Goal: Information Seeking & Learning: Learn about a topic

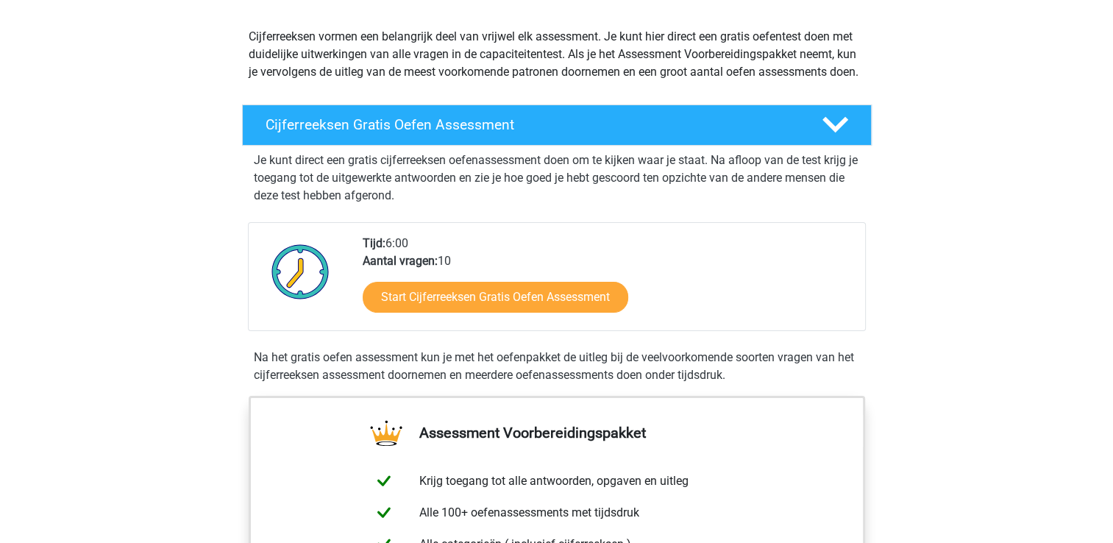
scroll to position [161, 0]
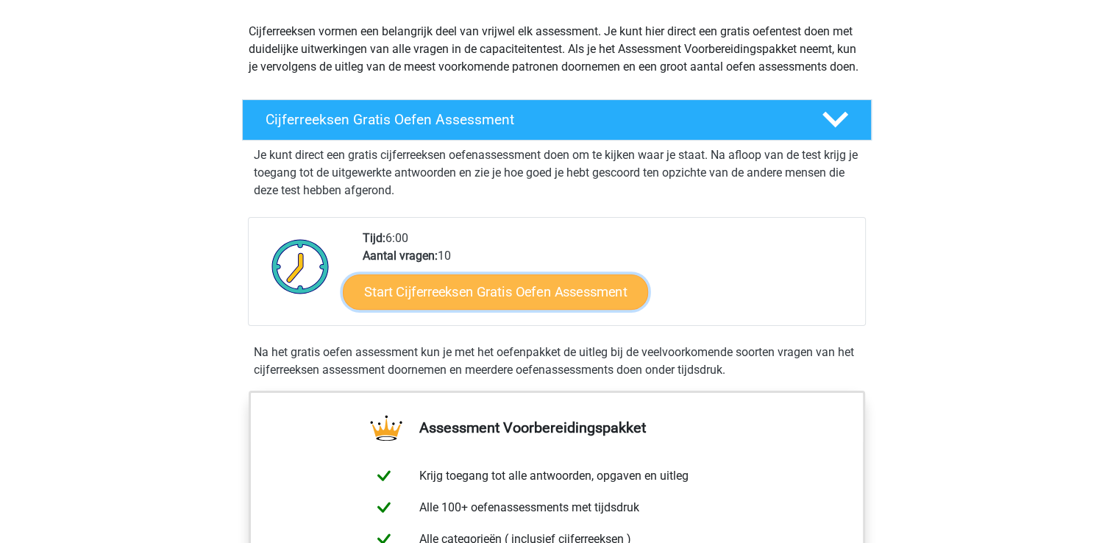
click at [397, 306] on link "Start Cijferreeksen Gratis Oefen Assessment" at bounding box center [495, 291] width 305 height 35
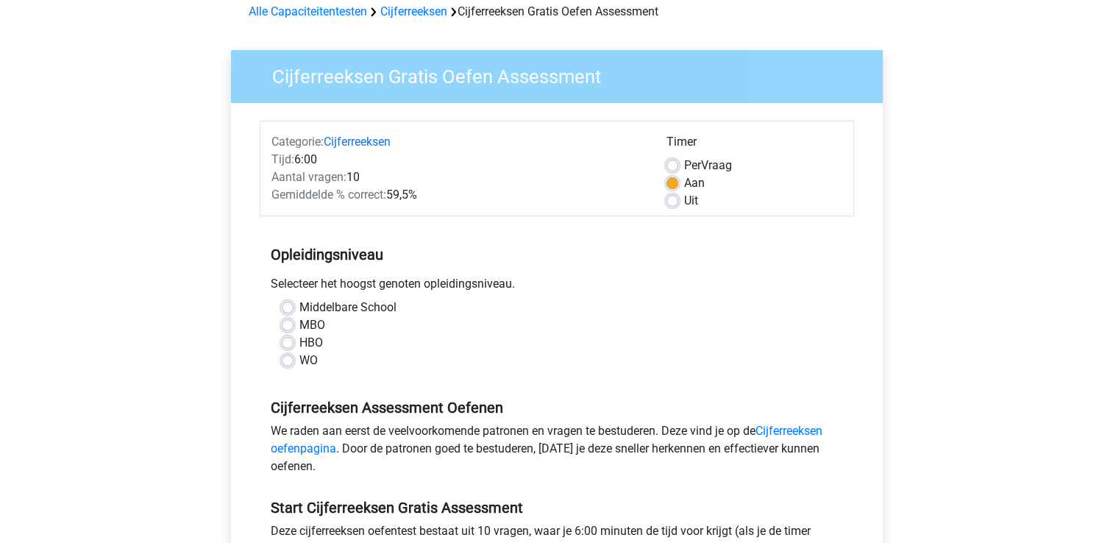
scroll to position [78, 0]
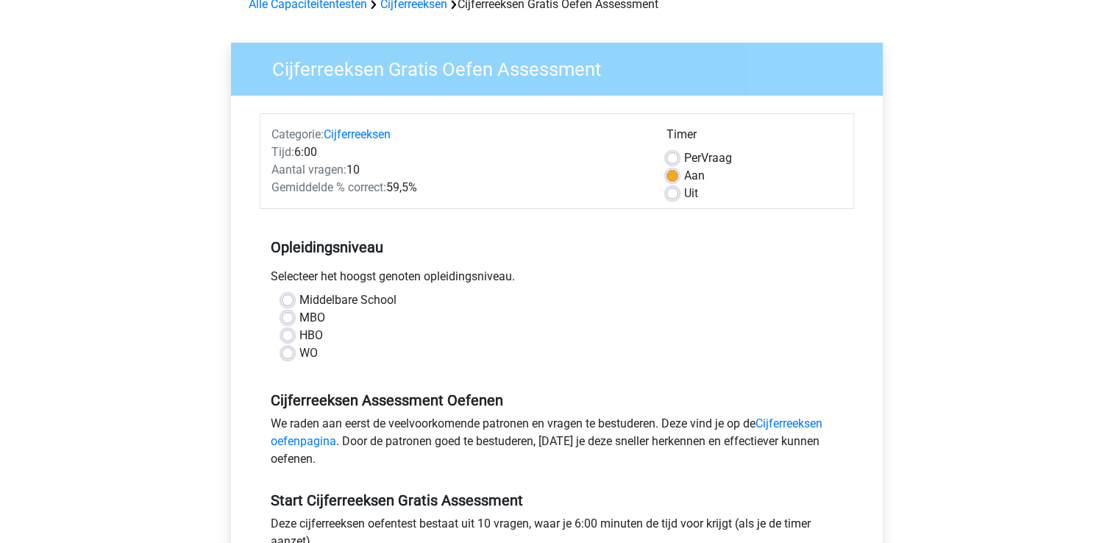
click at [299, 303] on label "Middelbare School" at bounding box center [347, 300] width 97 height 18
click at [291, 303] on input "Middelbare School" at bounding box center [288, 298] width 12 height 15
radio input "true"
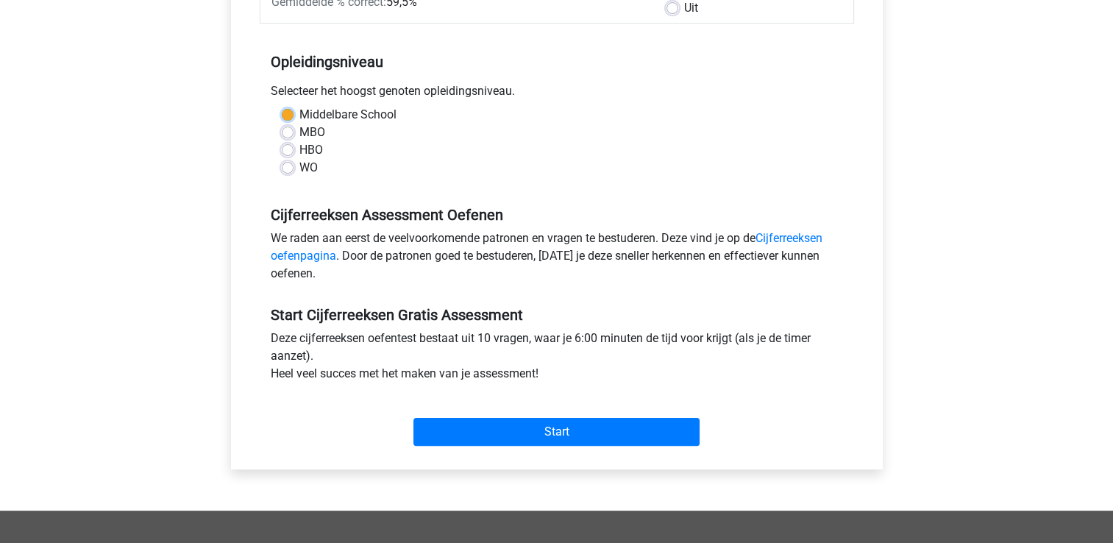
scroll to position [287, 0]
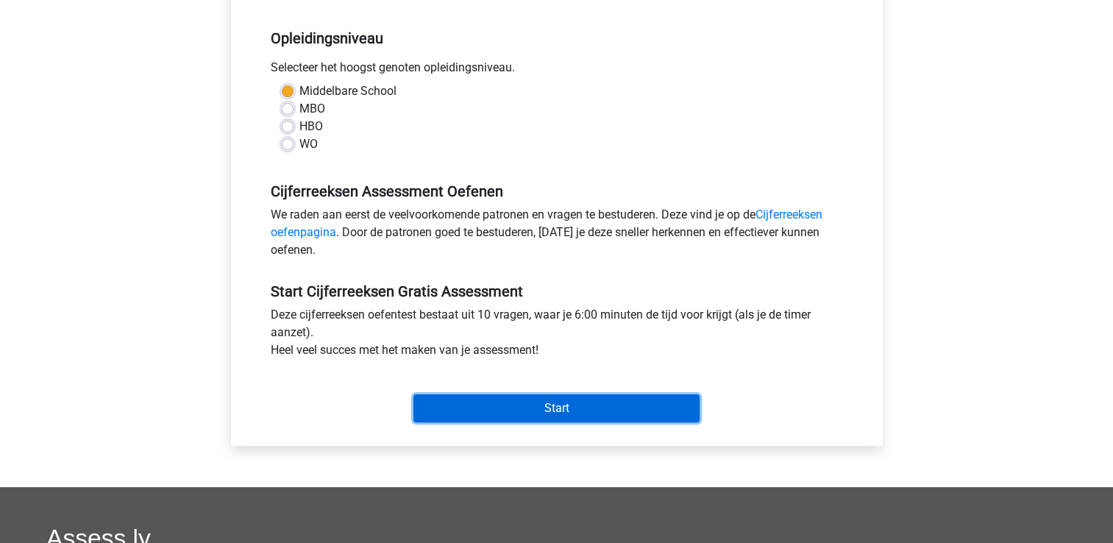
click at [433, 406] on input "Start" at bounding box center [556, 408] width 286 height 28
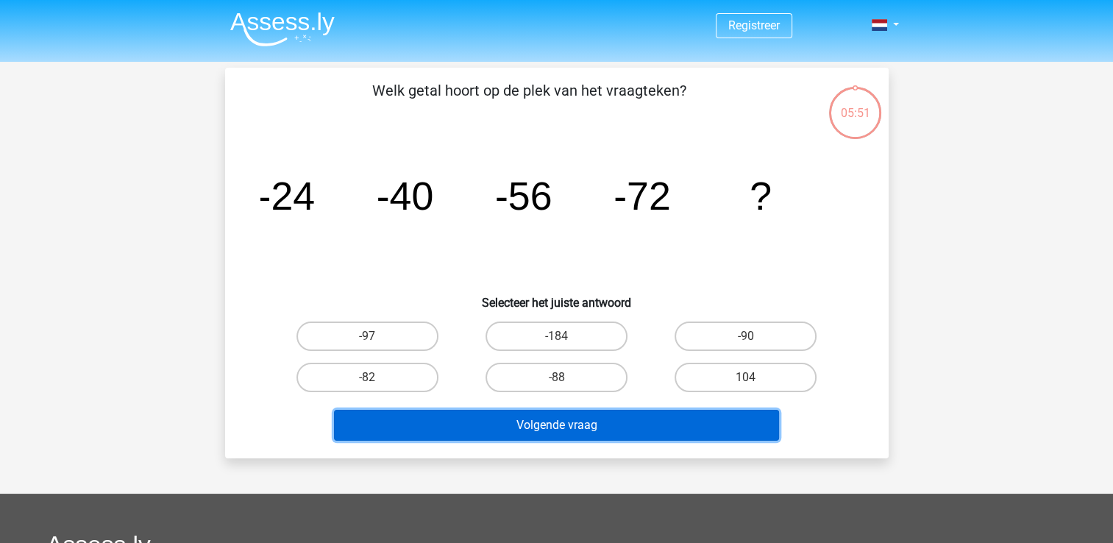
click at [335, 413] on button "Volgende vraag" at bounding box center [556, 425] width 445 height 31
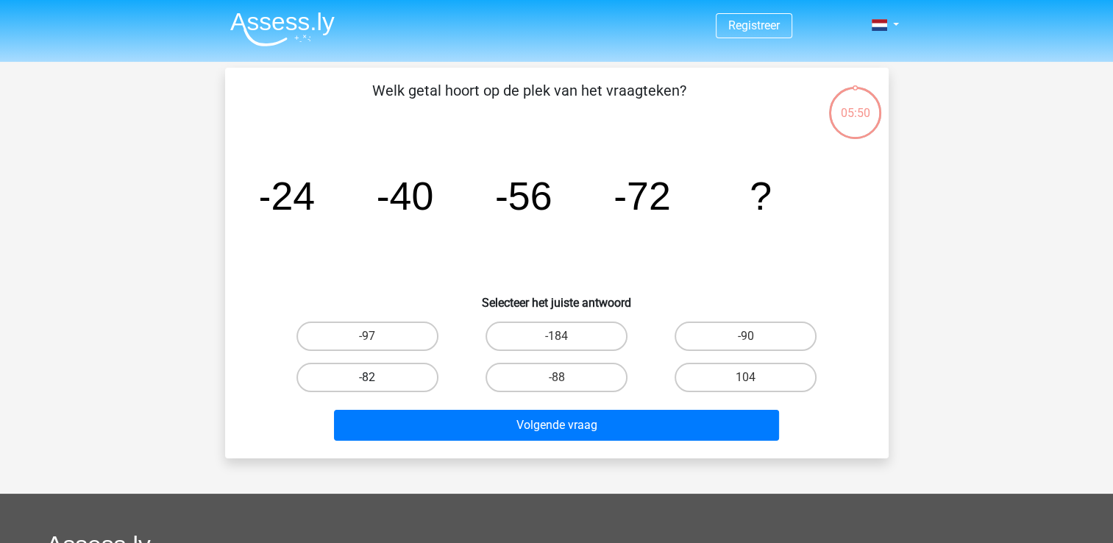
click at [323, 382] on label "-82" at bounding box center [367, 377] width 142 height 29
click at [367, 382] on input "-82" at bounding box center [372, 382] width 10 height 10
radio input "true"
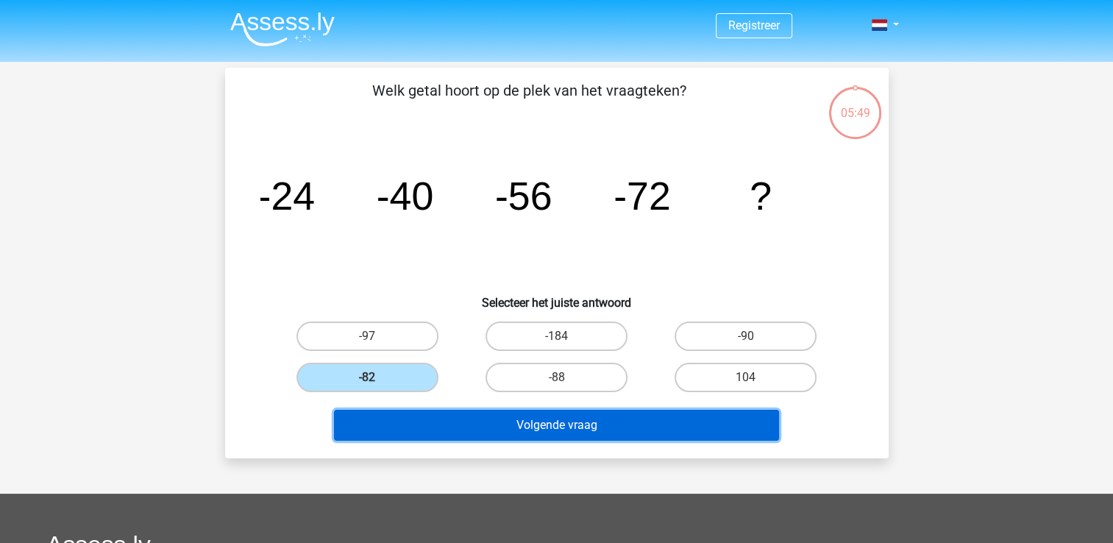
click at [353, 416] on button "Volgende vraag" at bounding box center [556, 425] width 445 height 31
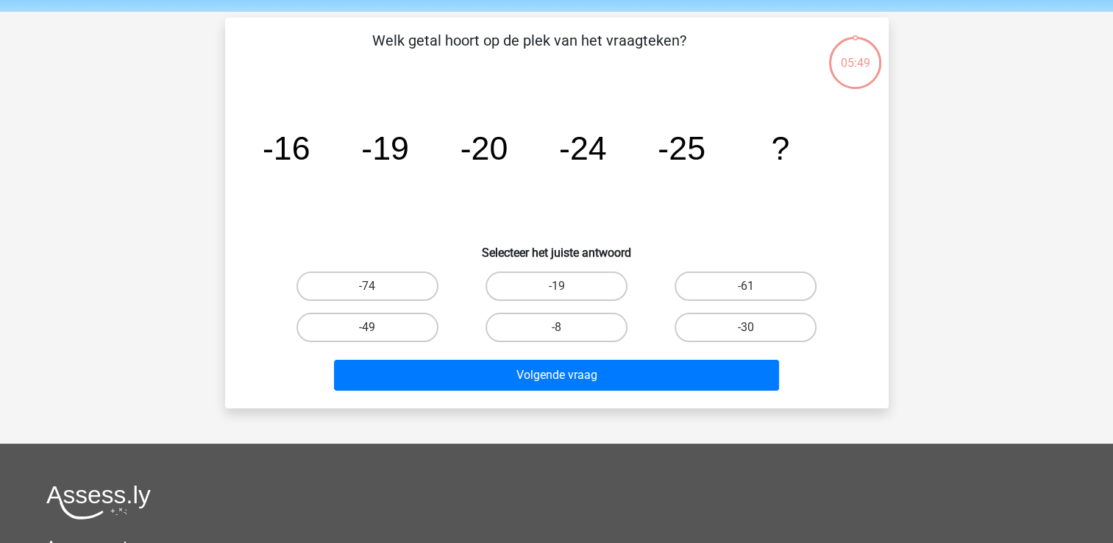
scroll to position [68, 0]
